Goal: Task Accomplishment & Management: Complete application form

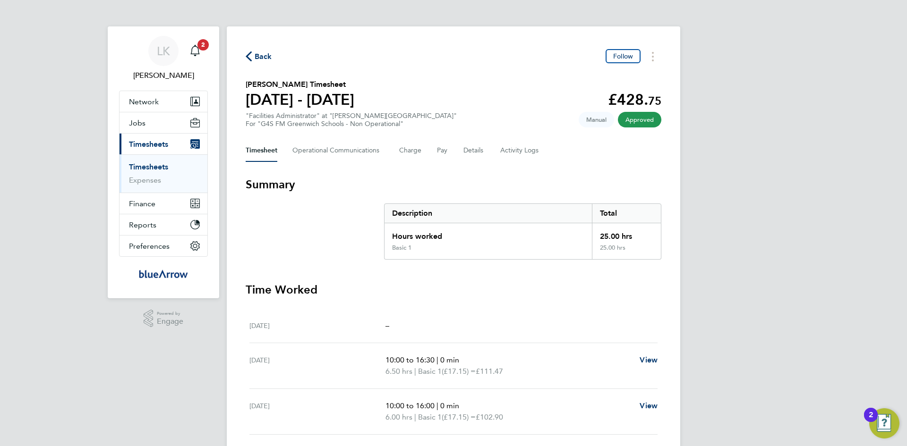
click at [257, 55] on span "Back" at bounding box center [263, 56] width 17 height 11
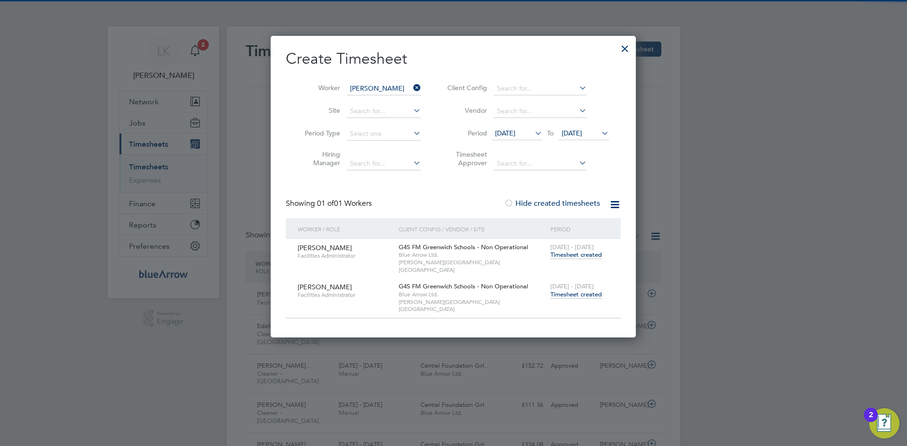
click at [411, 86] on icon at bounding box center [411, 87] width 0 height 13
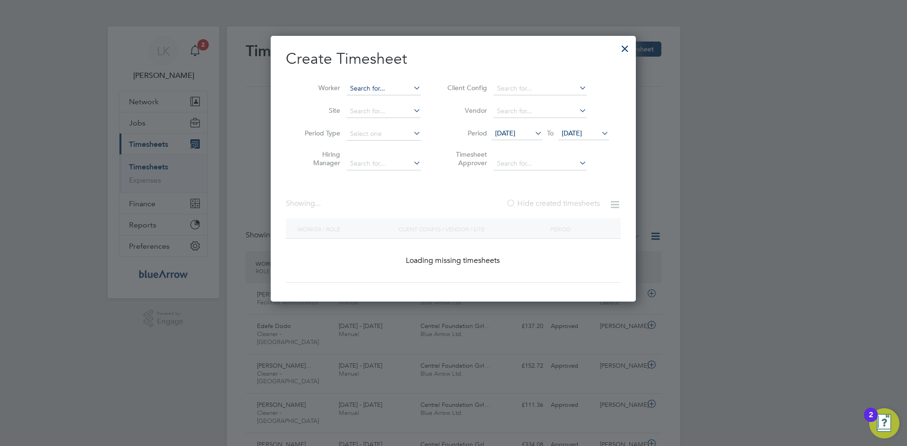
click at [390, 87] on input at bounding box center [384, 88] width 74 height 13
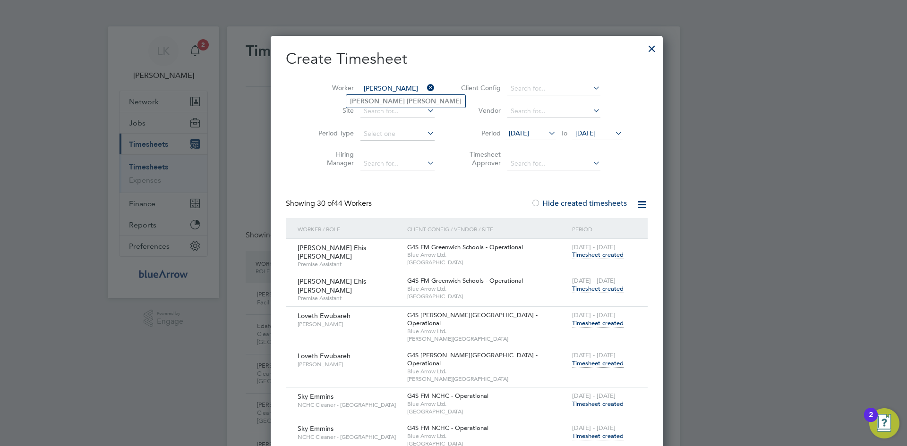
type input "[PERSON_NAME]"
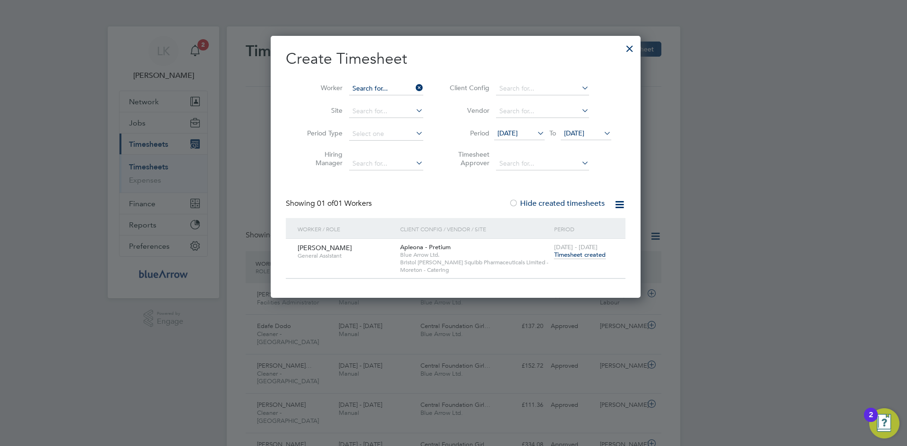
click at [390, 87] on input at bounding box center [386, 88] width 74 height 13
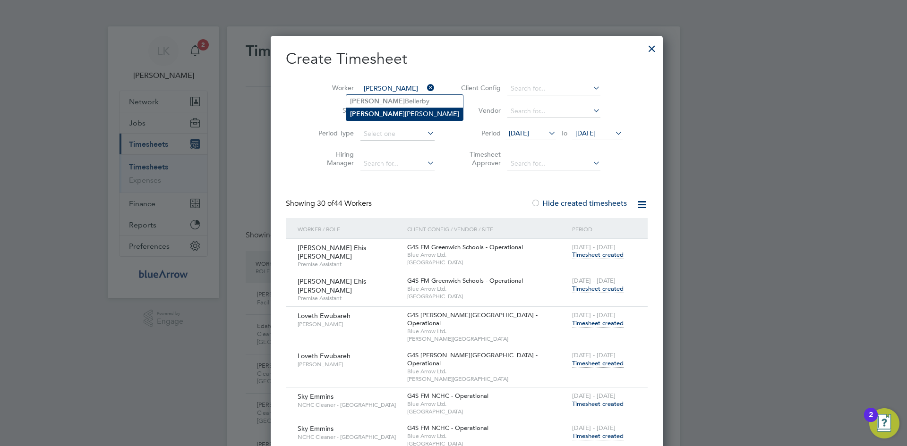
click at [364, 112] on li "[PERSON_NAME]" at bounding box center [404, 114] width 117 height 13
type input "[PERSON_NAME]"
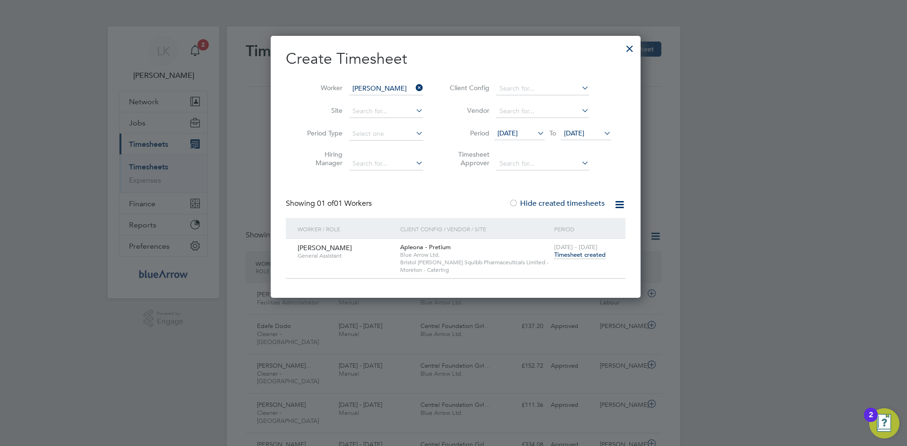
click at [570, 255] on span "Timesheet created" at bounding box center [579, 255] width 51 height 9
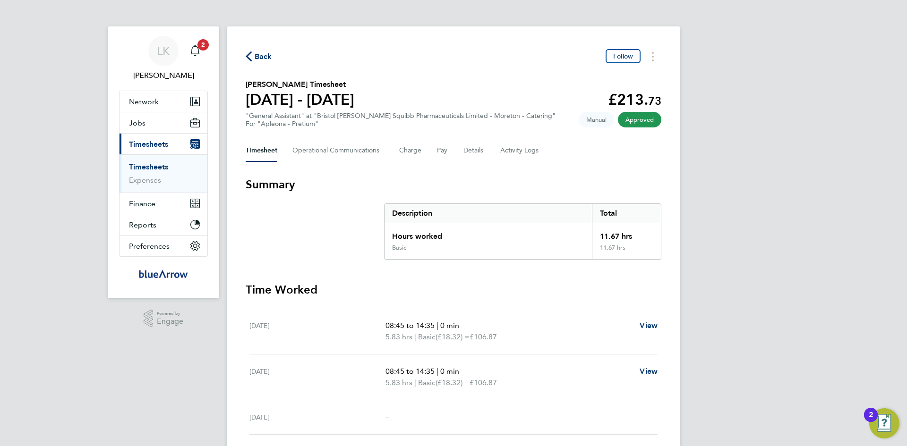
click at [253, 54] on span "Back" at bounding box center [259, 55] width 26 height 9
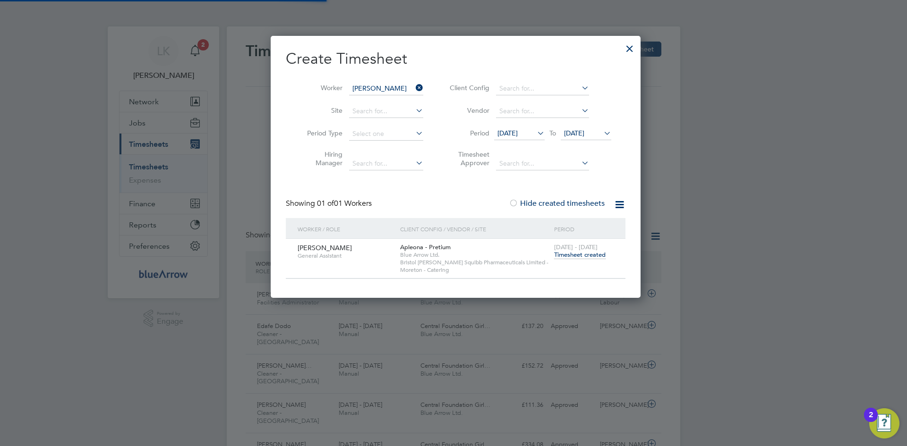
scroll to position [24, 82]
